Goal: Information Seeking & Learning: Learn about a topic

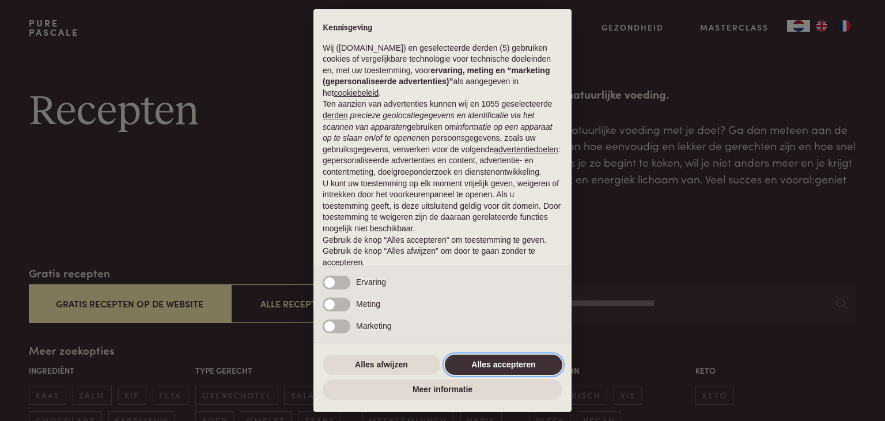
click at [530, 354] on button "Alles accepteren" at bounding box center [504, 364] width 118 height 21
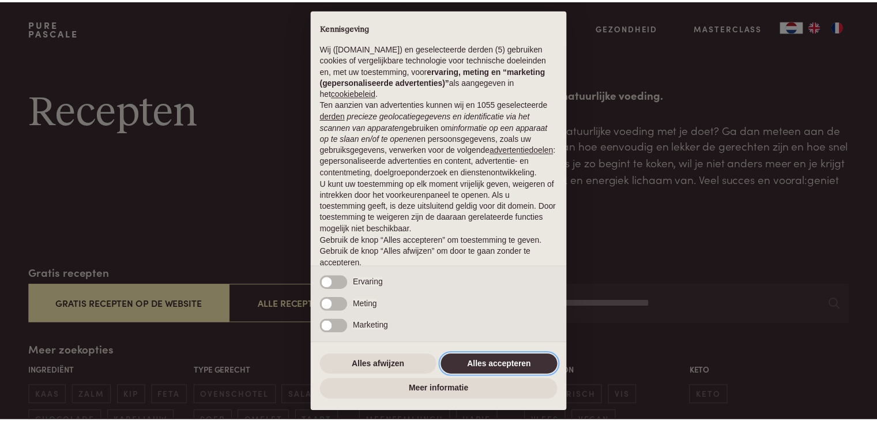
scroll to position [43, 0]
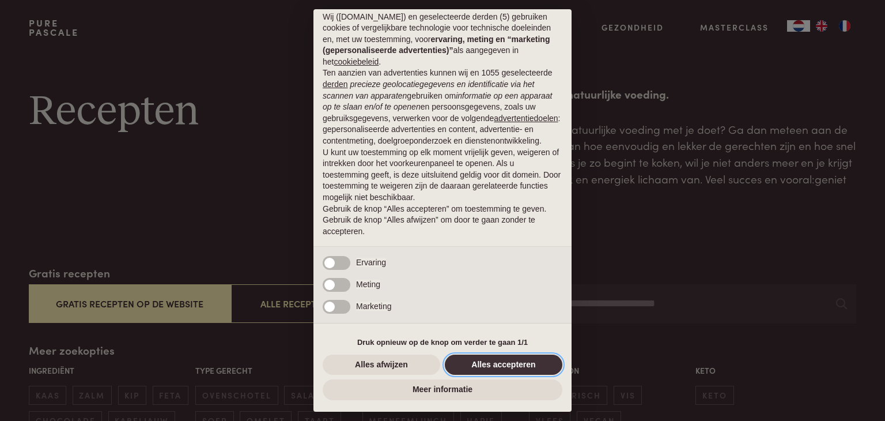
click at [539, 365] on button "Alles accepteren" at bounding box center [504, 364] width 118 height 21
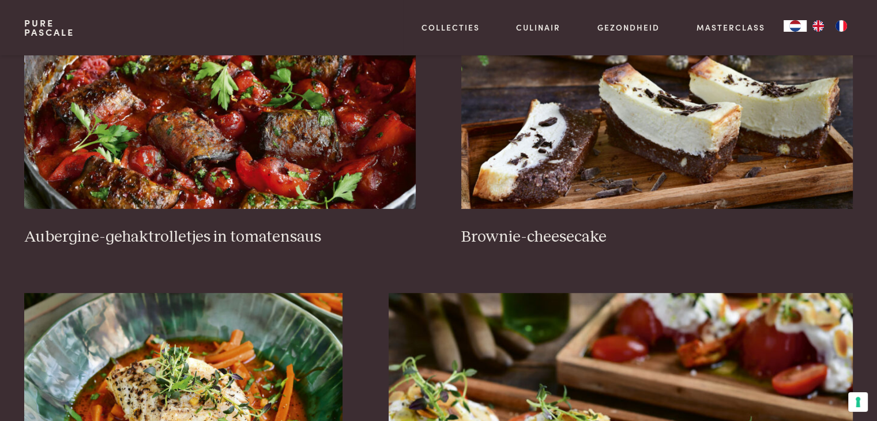
scroll to position [537, 0]
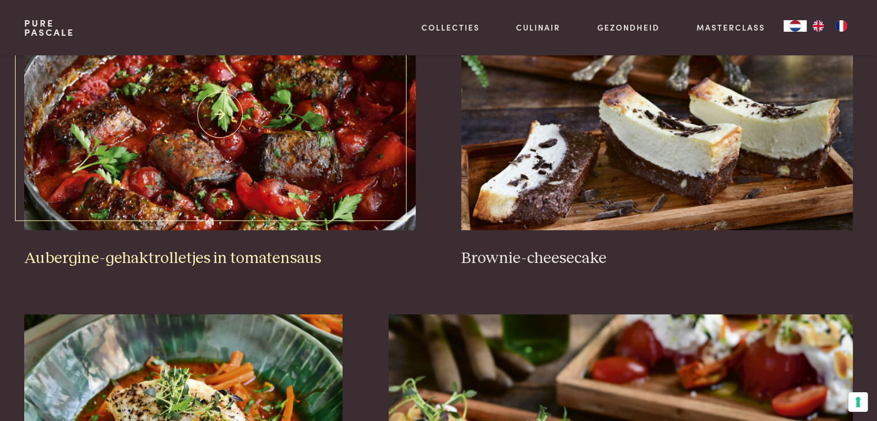
click at [298, 158] on img at bounding box center [219, 114] width 391 height 231
